Goal: Information Seeking & Learning: Learn about a topic

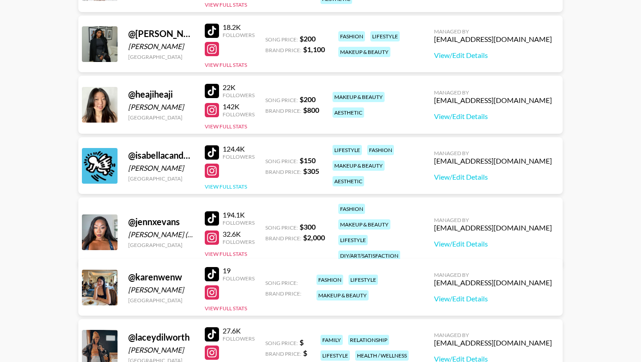
scroll to position [483, 0]
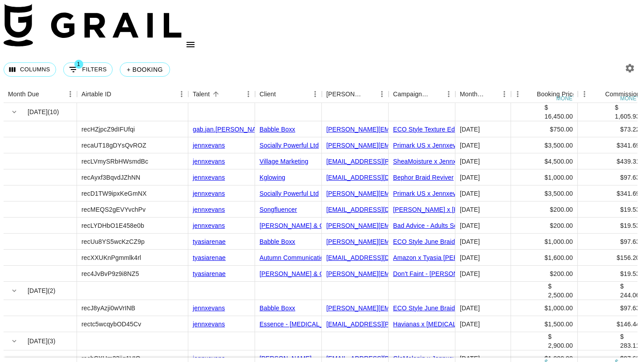
click at [196, 39] on icon "open drawer" at bounding box center [190, 44] width 11 height 11
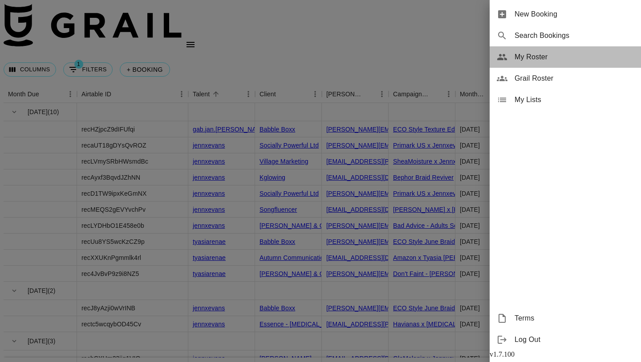
click at [542, 62] on span "My Roster" at bounding box center [574, 57] width 119 height 11
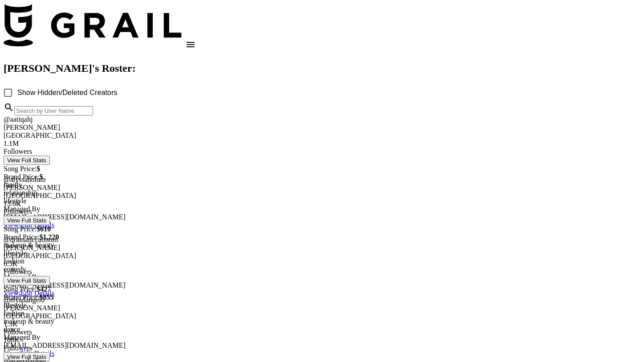
click at [209, 216] on div at bounding box center [321, 216] width 634 height 0
click at [212, 200] on div at bounding box center [321, 200] width 634 height 0
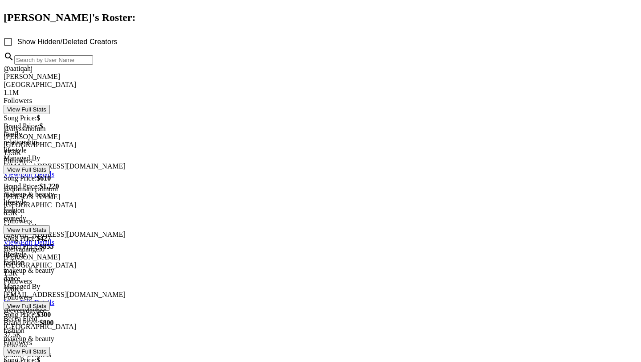
click at [217, 225] on div at bounding box center [321, 225] width 634 height 0
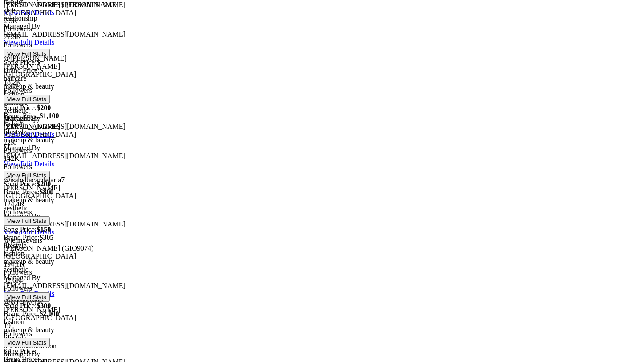
scroll to position [429, 0]
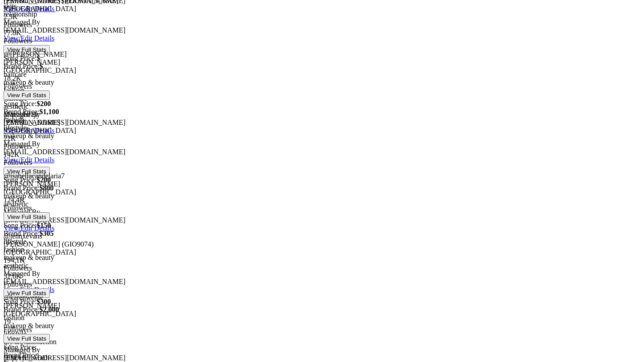
click at [212, 272] on div at bounding box center [321, 272] width 634 height 0
click at [208, 256] on div at bounding box center [321, 256] width 634 height 0
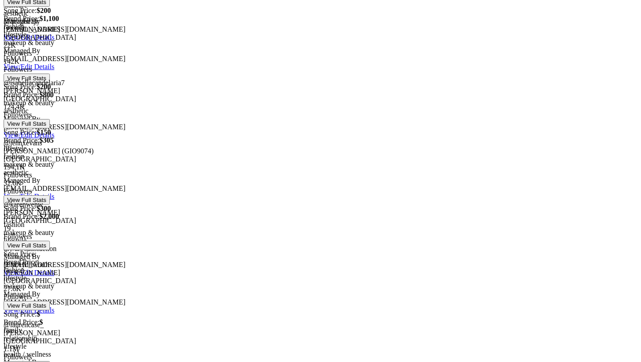
scroll to position [525, 0]
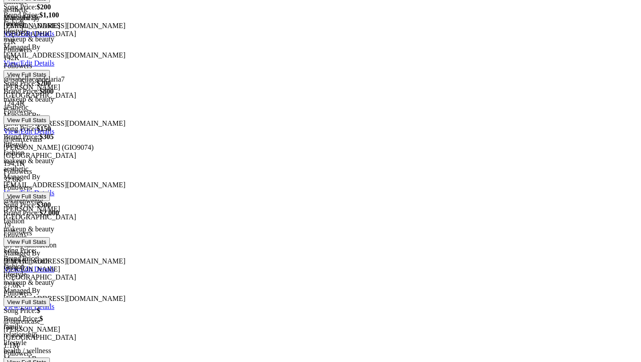
click at [214, 270] on div "@ karenwenw Karen Wen United States 19 Followers View Full Stats Song Price: Br…" at bounding box center [321, 254] width 634 height 114
click at [50, 246] on button "View Full Stats" at bounding box center [27, 241] width 46 height 9
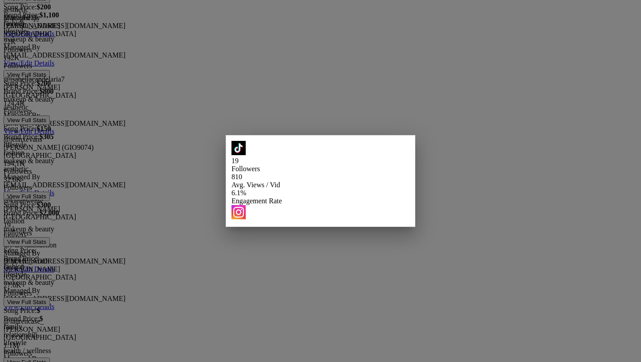
click at [246, 205] on img at bounding box center [239, 212] width 14 height 14
click at [190, 167] on div at bounding box center [320, 181] width 641 height 362
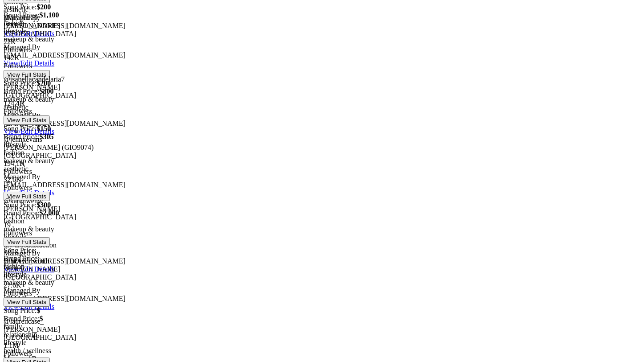
click at [208, 159] on div at bounding box center [321, 159] width 634 height 0
click at [208, 221] on div at bounding box center [321, 221] width 634 height 0
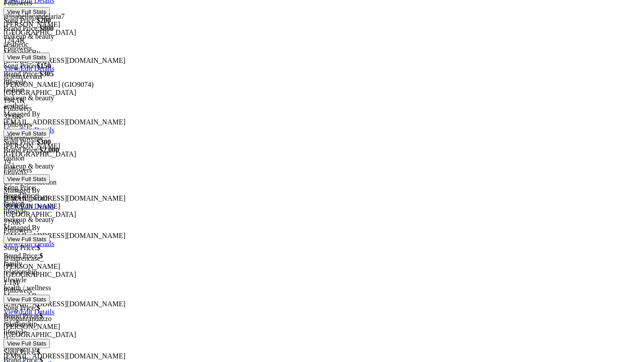
scroll to position [633, 0]
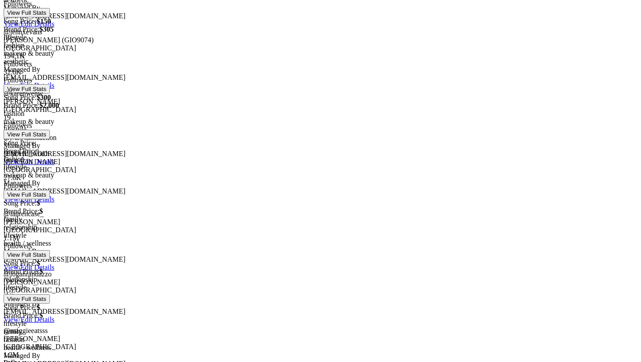
click at [215, 234] on div at bounding box center [321, 234] width 634 height 0
click at [216, 250] on div at bounding box center [321, 250] width 634 height 0
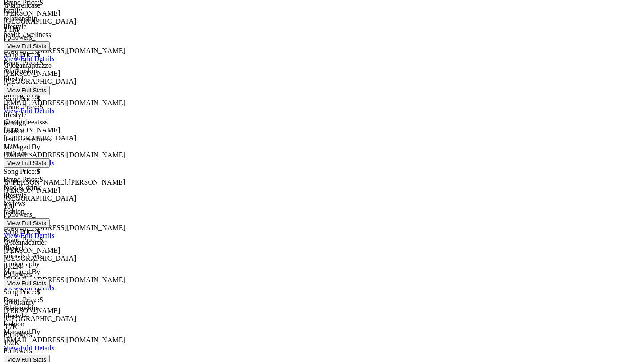
scroll to position [846, 0]
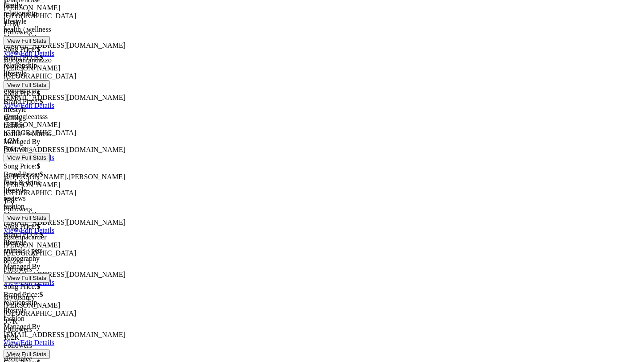
click at [214, 197] on div at bounding box center [321, 197] width 634 height 0
click at [212, 213] on div at bounding box center [321, 213] width 634 height 0
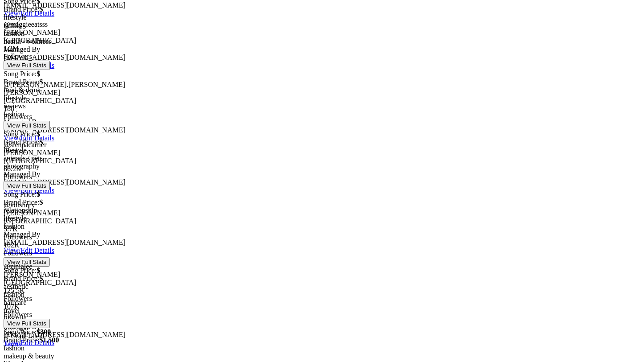
scroll to position [946, 0]
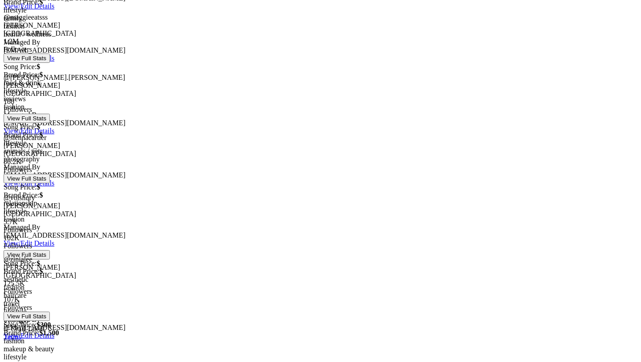
click at [212, 158] on div at bounding box center [321, 158] width 634 height 0
click at [214, 174] on div at bounding box center [321, 174] width 634 height 0
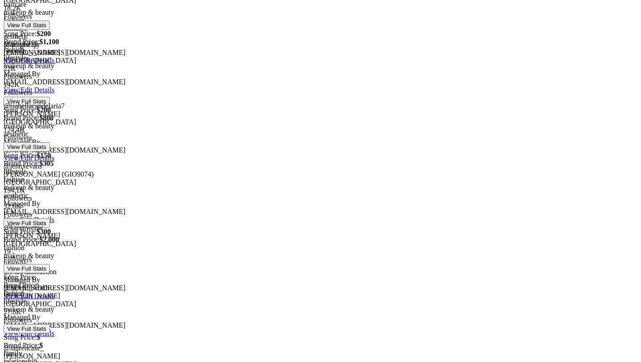
scroll to position [463, 0]
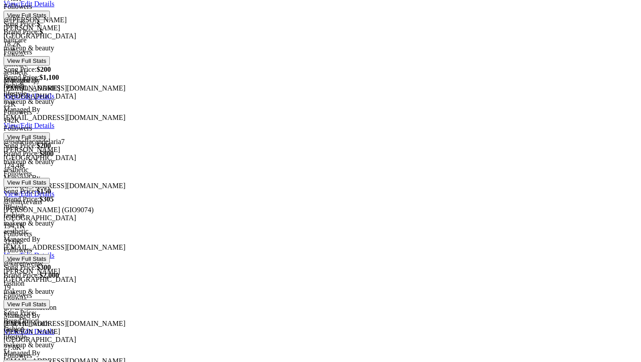
click at [208, 238] on div at bounding box center [321, 238] width 634 height 0
click at [214, 222] on div at bounding box center [321, 222] width 634 height 0
